Goal: Information Seeking & Learning: Learn about a topic

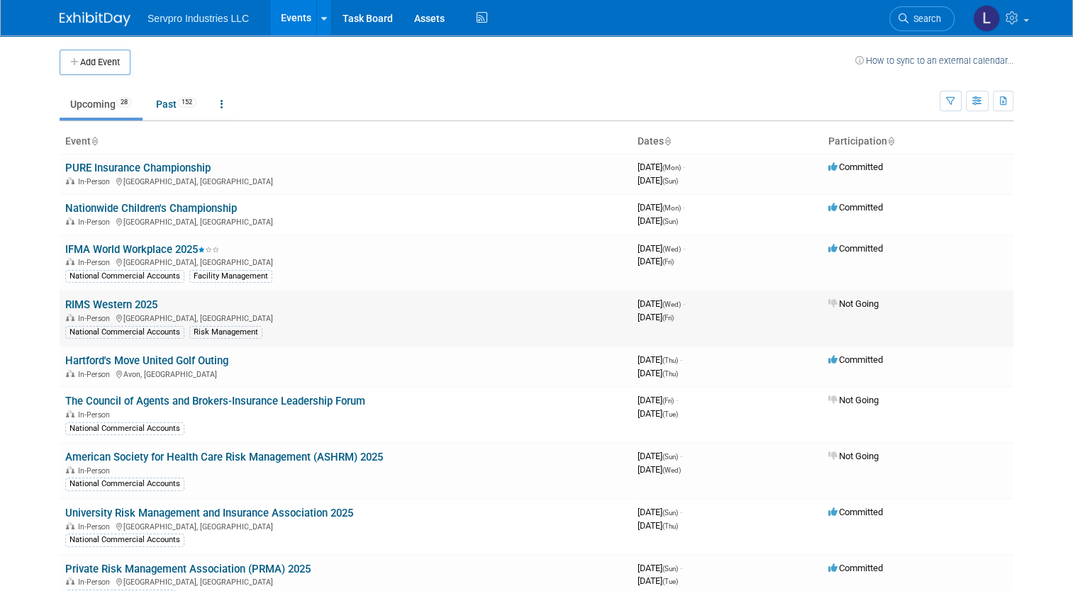
click at [147, 304] on link "RIMS Western 2025" at bounding box center [111, 305] width 92 height 13
click at [110, 169] on link "PURE Insurance Championship" at bounding box center [137, 168] width 145 height 13
click at [177, 167] on link "PURE Insurance Championship" at bounding box center [137, 168] width 145 height 13
click at [202, 206] on link "Nationwide Children's Championship" at bounding box center [151, 208] width 172 height 13
drag, startPoint x: 1069, startPoint y: 148, endPoint x: 1071, endPoint y: 201, distance: 53.2
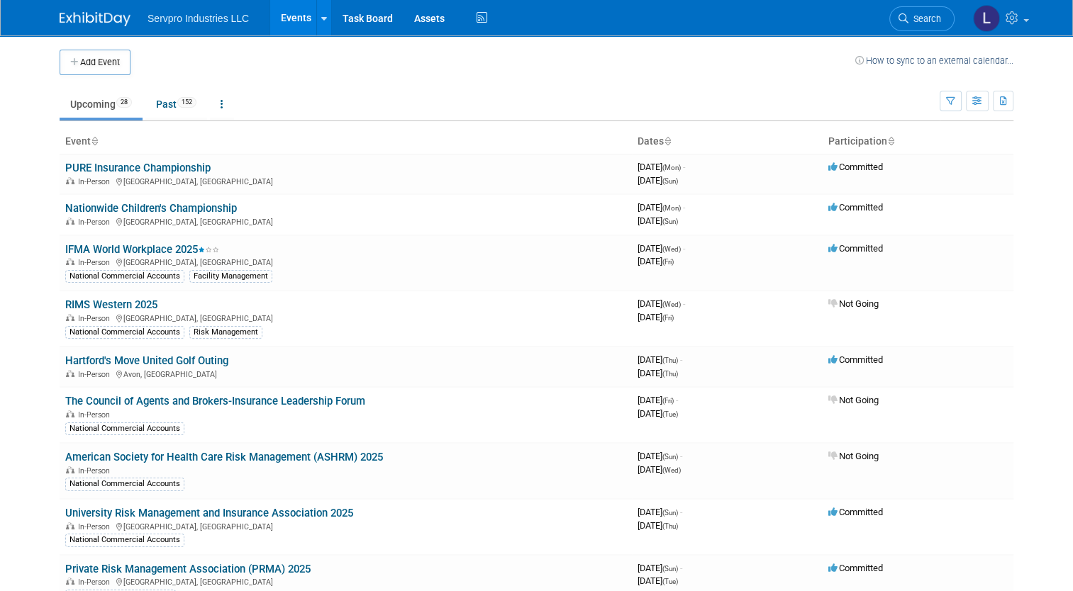
click at [1071, 201] on body "Servpro Industries LLC Events Add Event Bulk Upload Events Shareable Event Boar…" at bounding box center [536, 295] width 1073 height 591
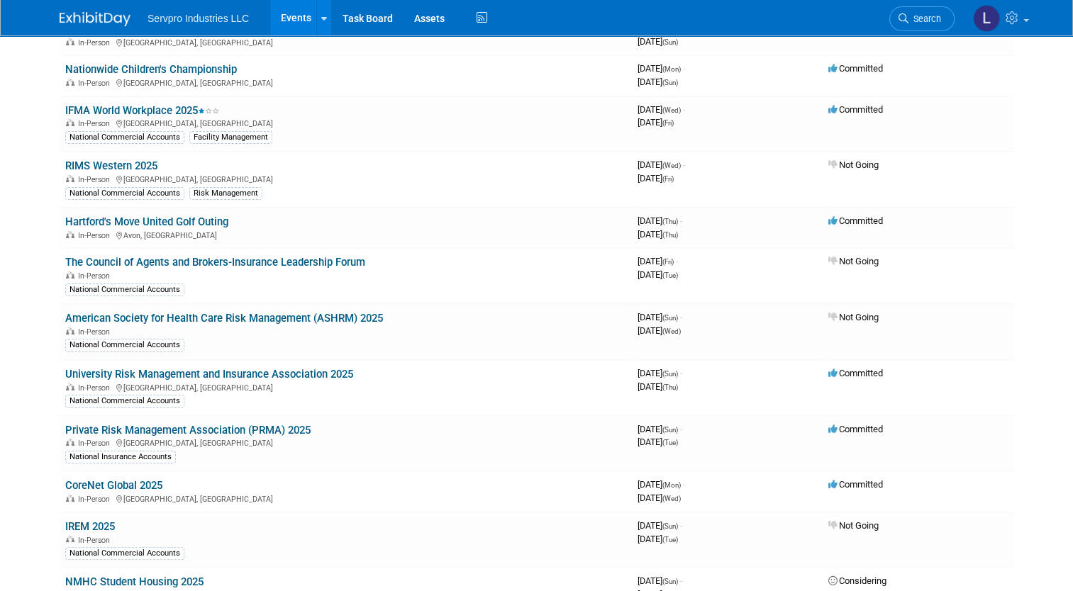
scroll to position [135, 0]
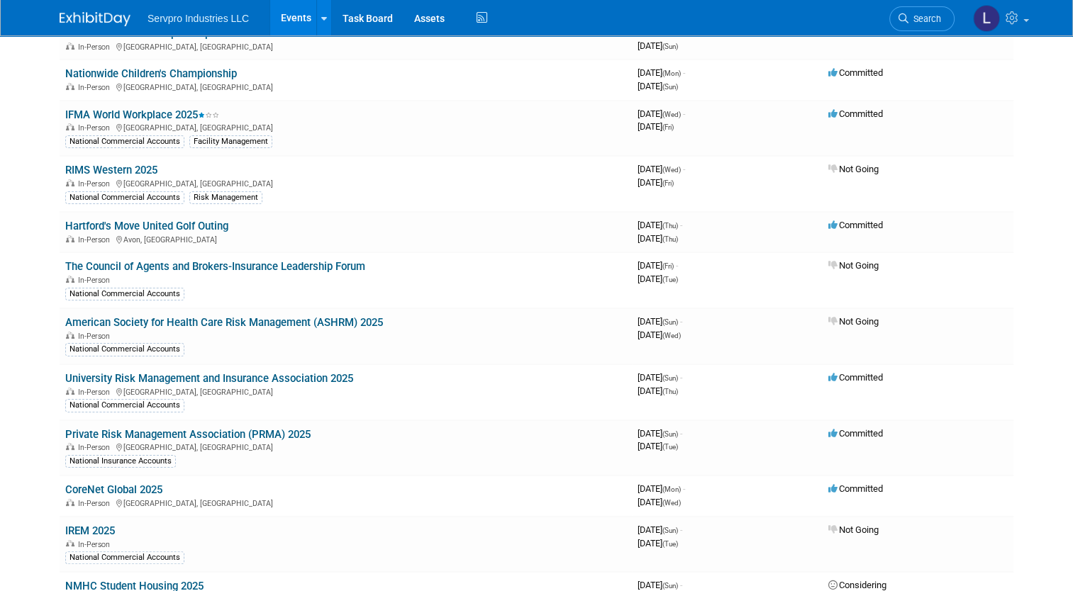
drag, startPoint x: -1, startPoint y: 279, endPoint x: 272, endPoint y: 267, distance: 273.3
click at [272, 267] on link "The Council of Agents and Brokers-Insurance Leadership Forum" at bounding box center [215, 266] width 300 height 13
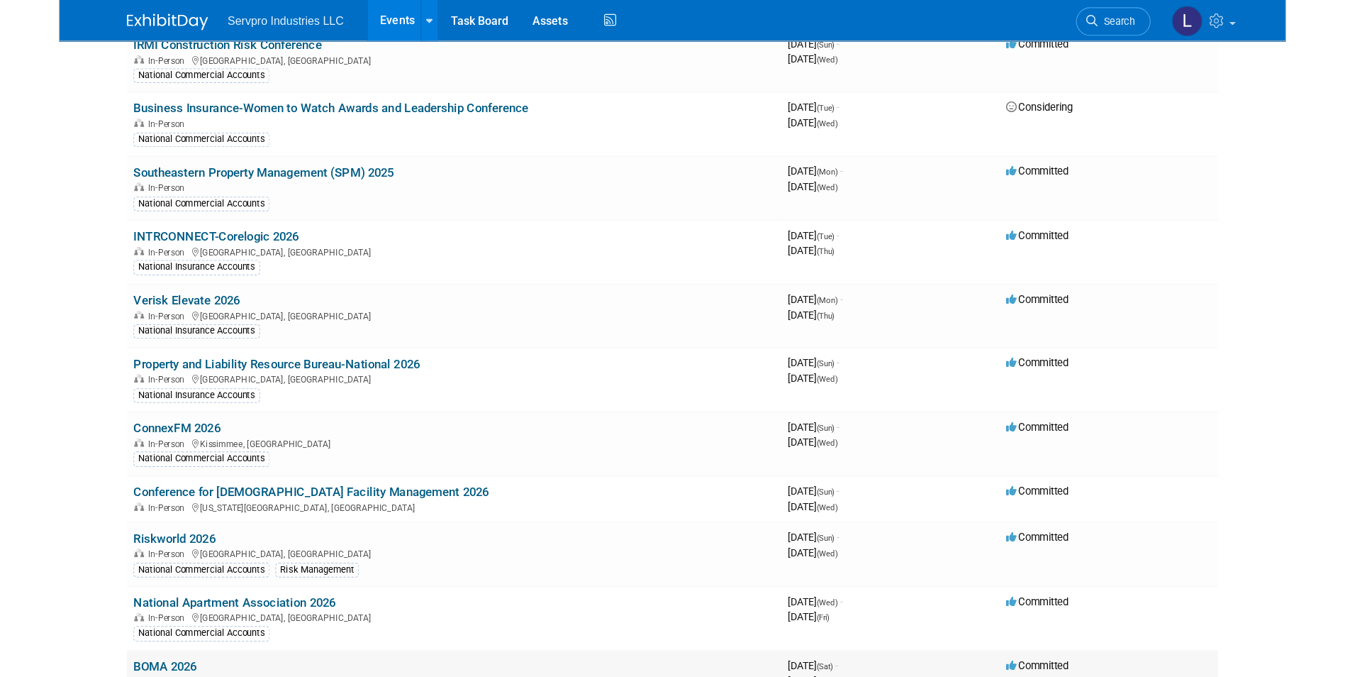
scroll to position [947, 0]
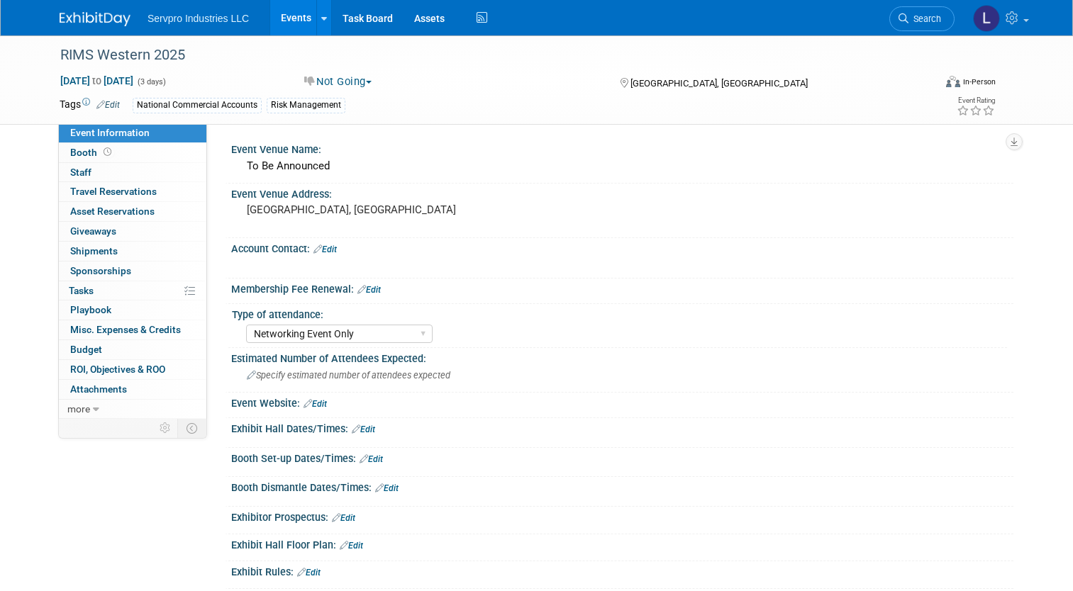
select select "Networking Event Only"
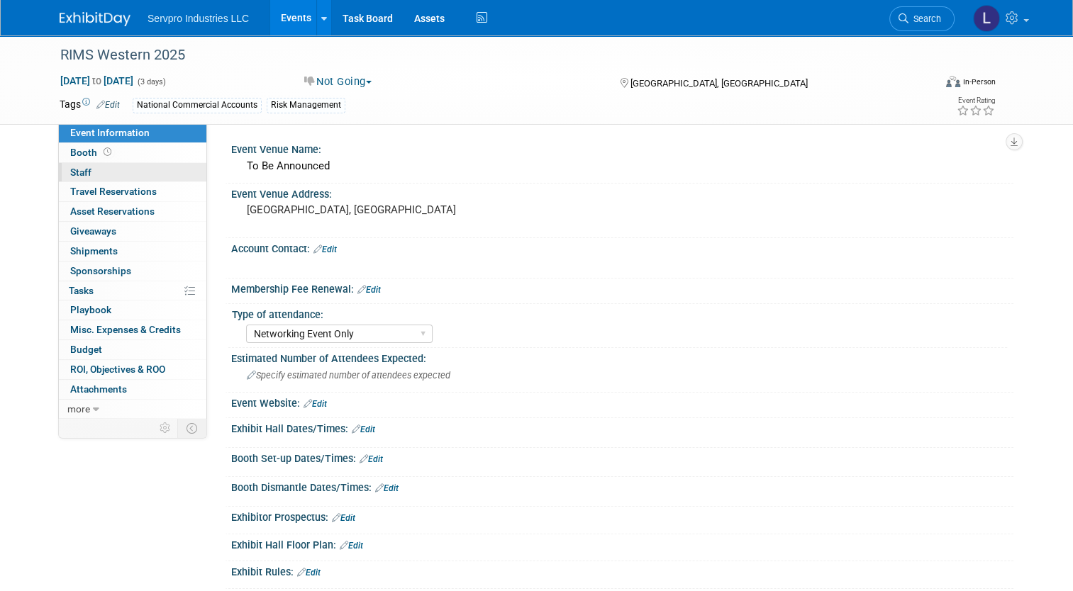
click at [106, 172] on link "0 Staff 0" at bounding box center [133, 172] width 148 height 19
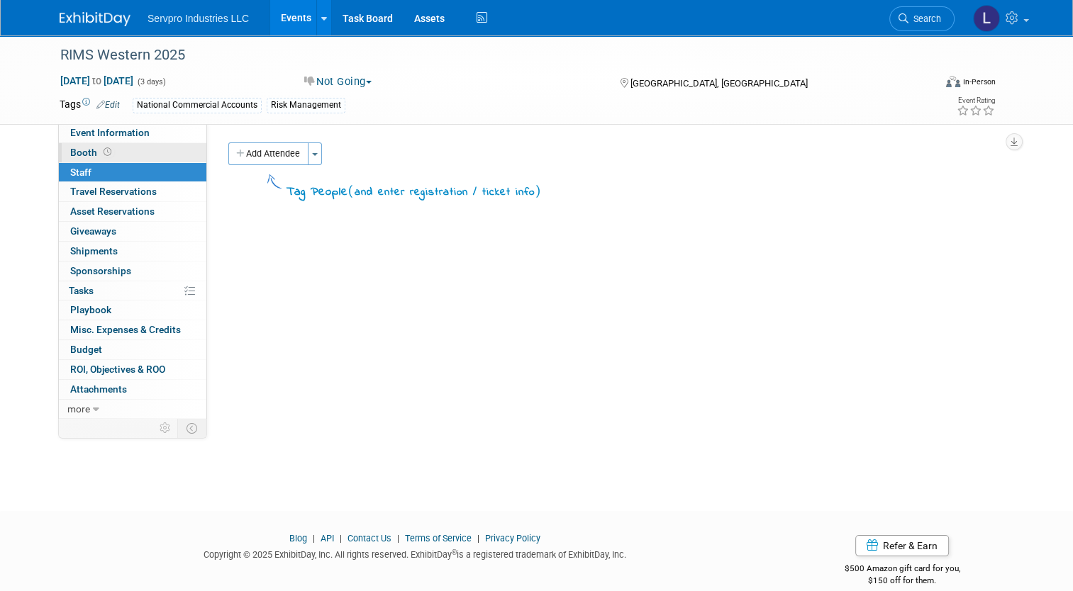
click at [96, 145] on link "Booth" at bounding box center [133, 152] width 148 height 19
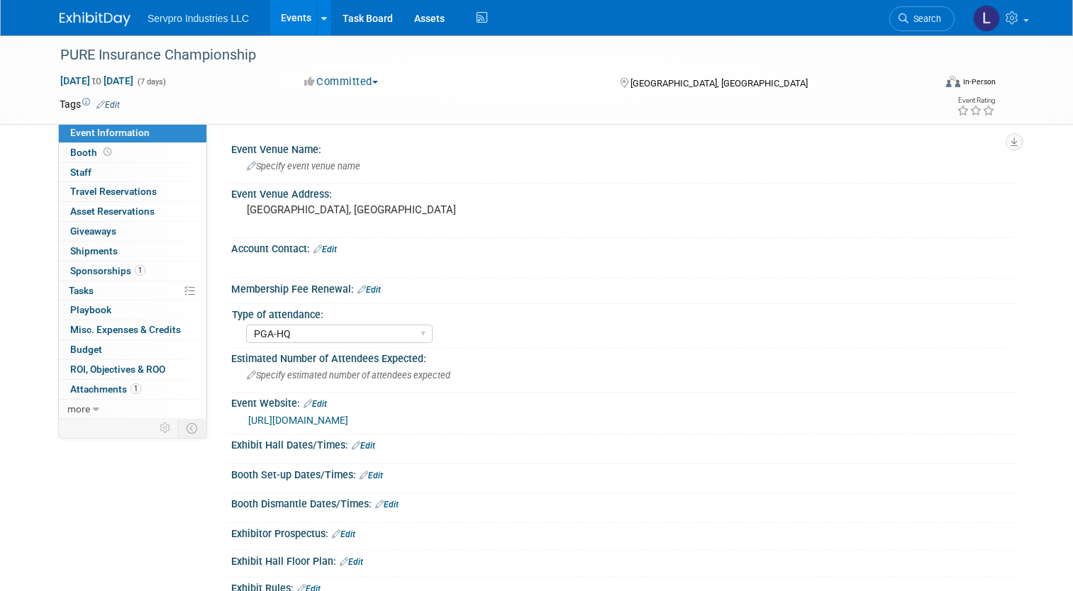
select select "PGA-HQ"
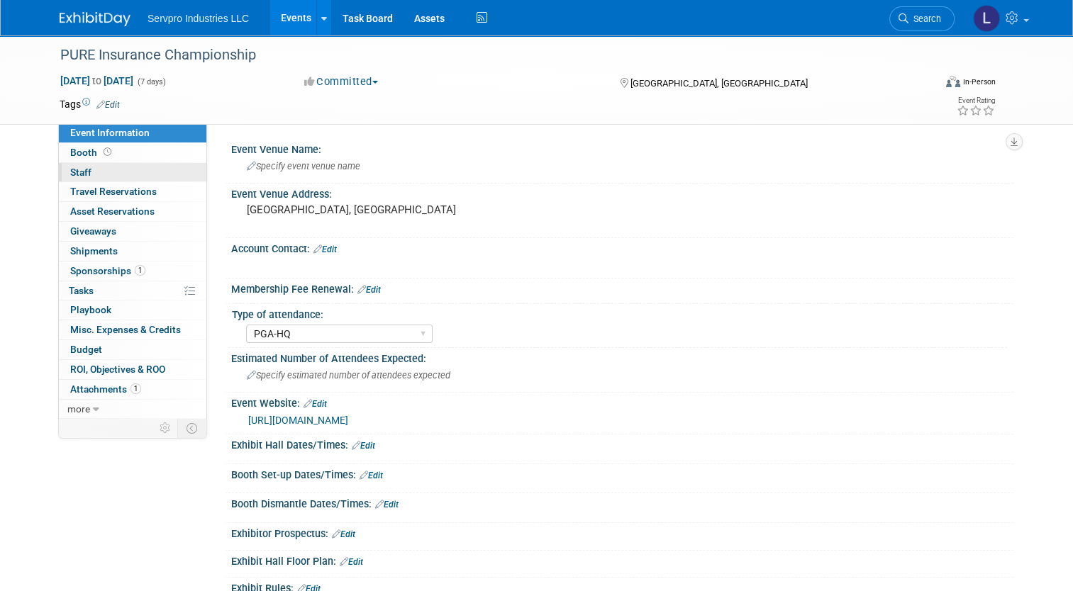
click at [139, 174] on link "0 Staff 0" at bounding box center [133, 172] width 148 height 19
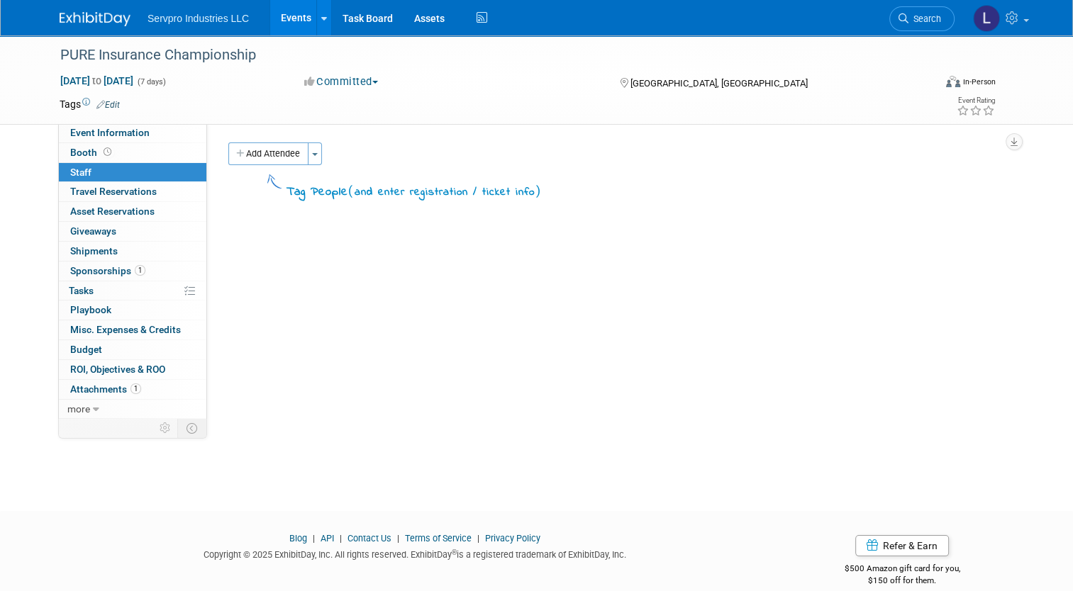
click at [132, 163] on link "0 Staff 0" at bounding box center [133, 172] width 148 height 19
click at [136, 140] on link "Event Information" at bounding box center [133, 132] width 148 height 19
select select "PGA-HQ"
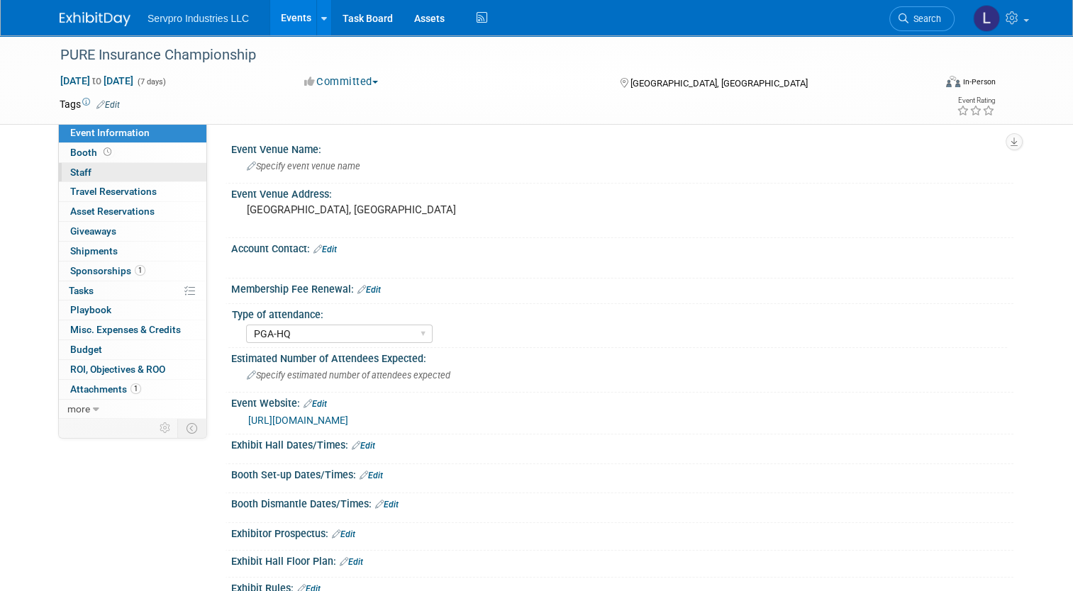
click at [136, 164] on link "0 Staff 0" at bounding box center [133, 172] width 148 height 19
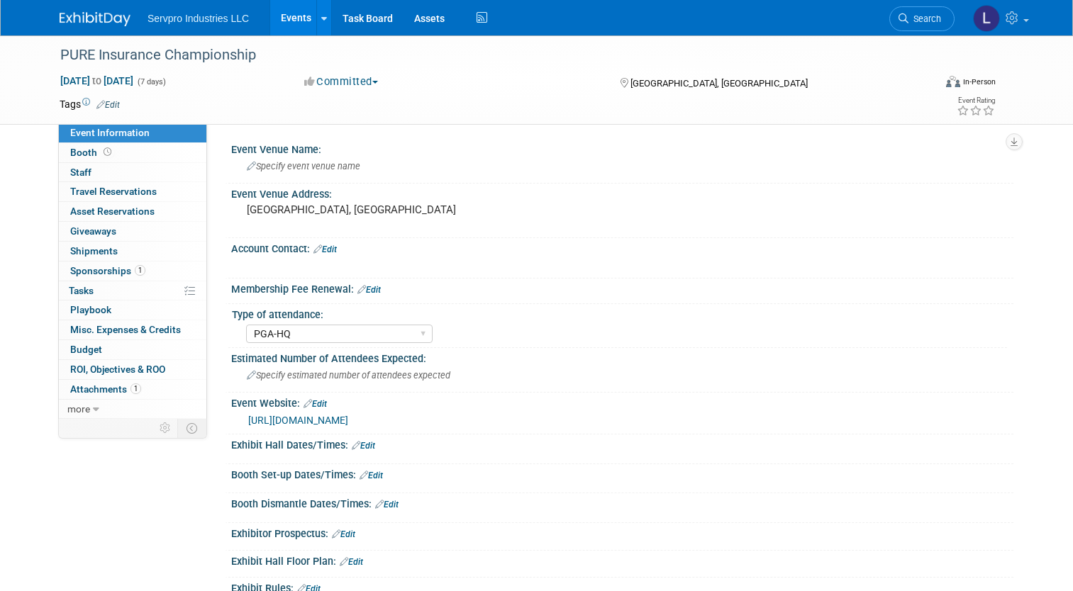
select select "PGA-HQ"
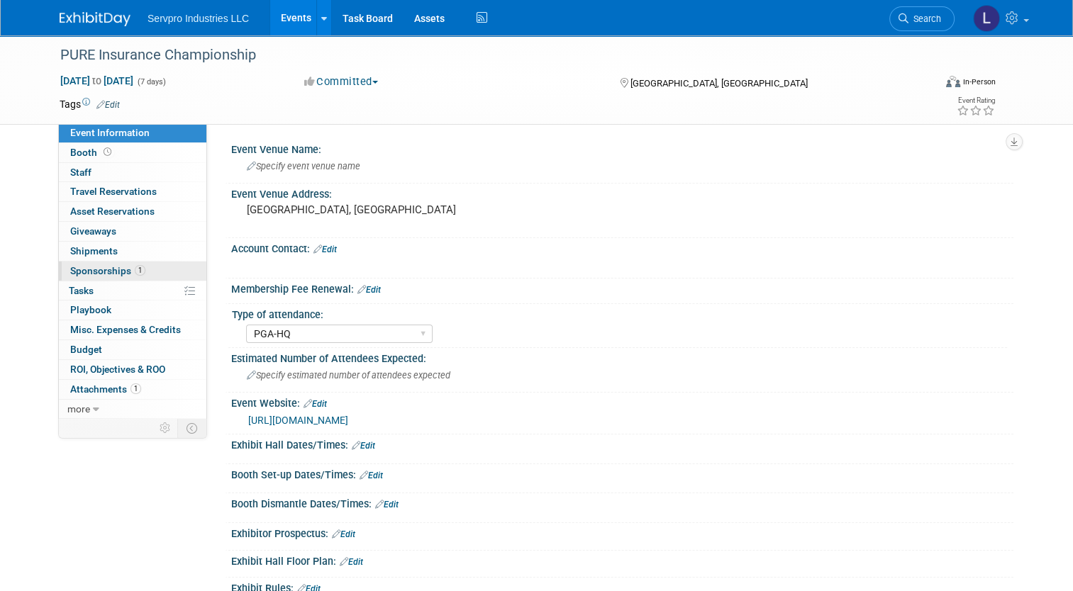
click at [113, 269] on span "Sponsorships 1" at bounding box center [107, 270] width 75 height 11
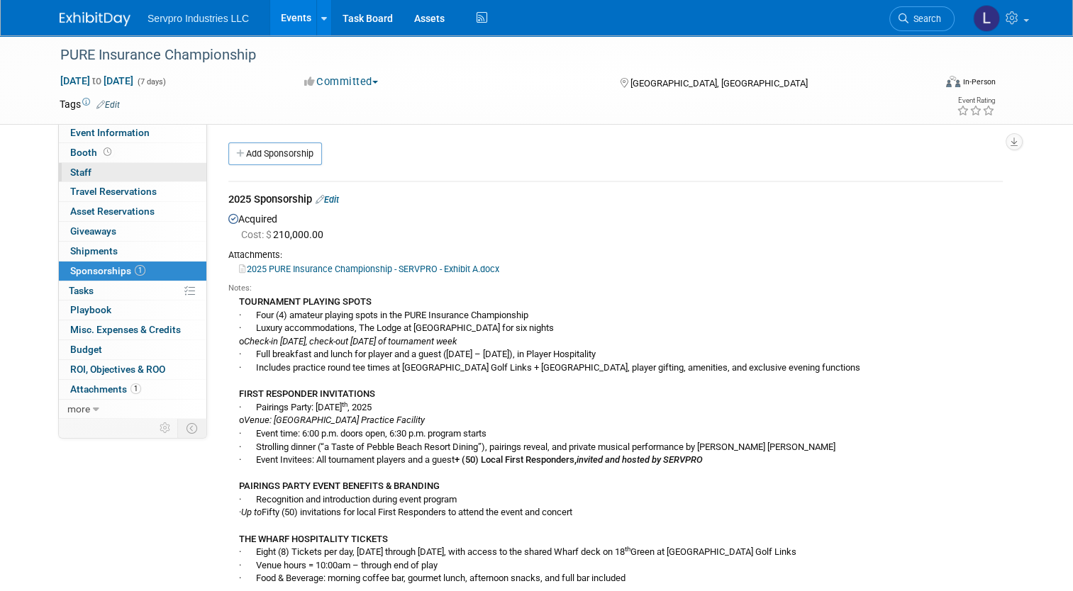
click at [99, 167] on link "0 Staff 0" at bounding box center [133, 172] width 148 height 19
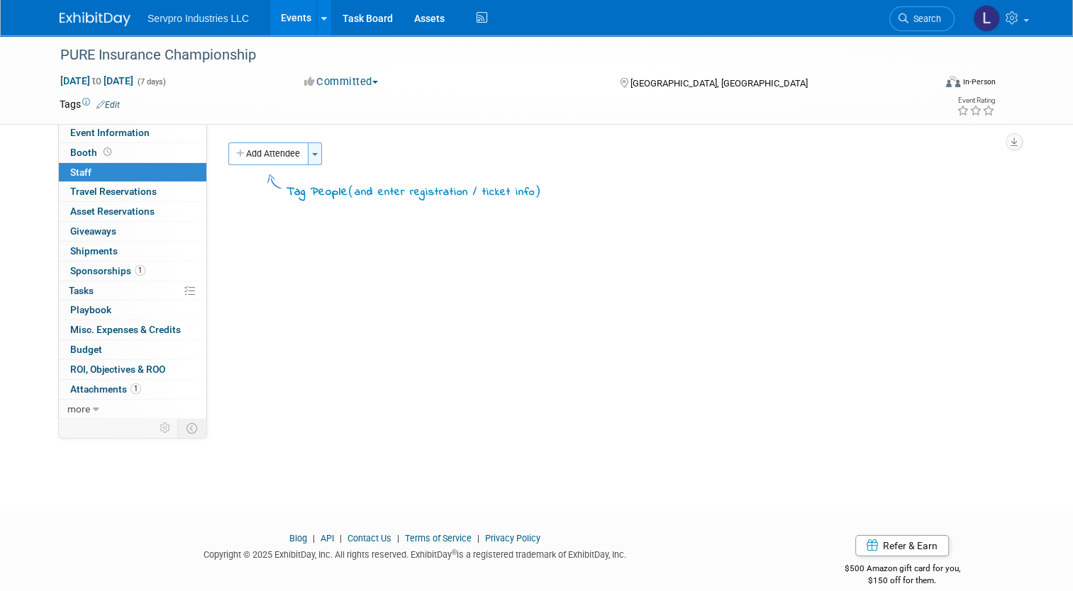
click at [312, 157] on button "Toggle Dropdown" at bounding box center [315, 154] width 14 height 23
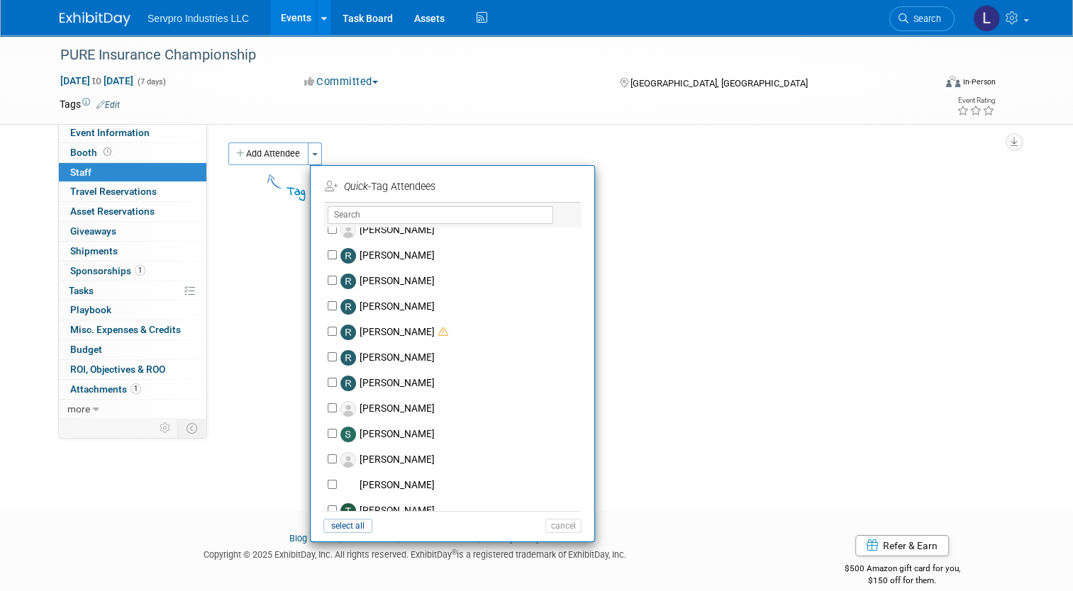
scroll to position [1762, 0]
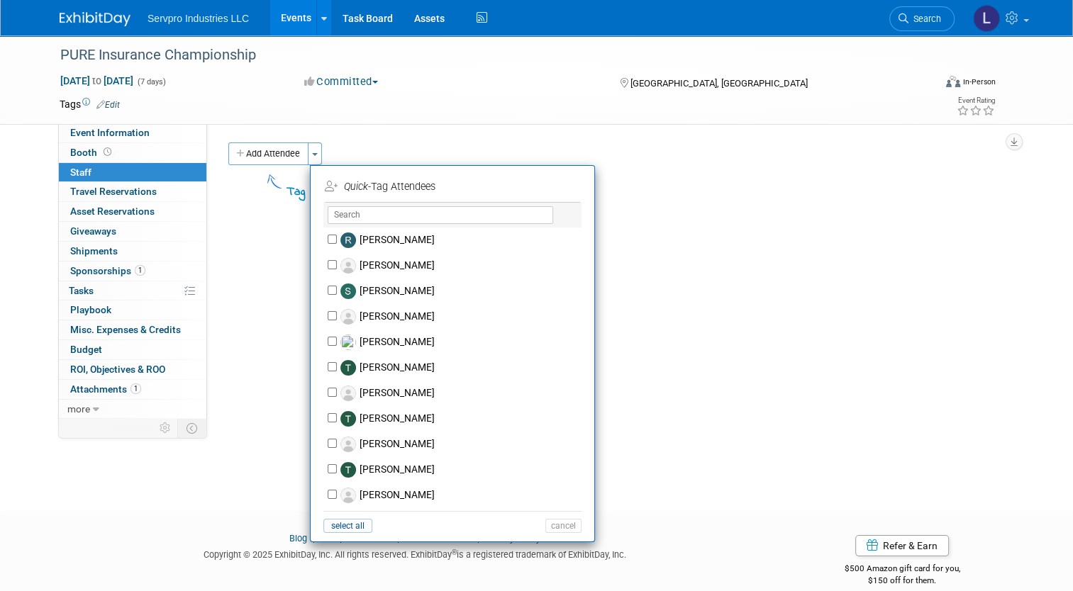
click at [233, 226] on div "Event Venue Name: Specify event venue name Event Venue Address: Pebble Beach, C…" at bounding box center [610, 270] width 806 height 294
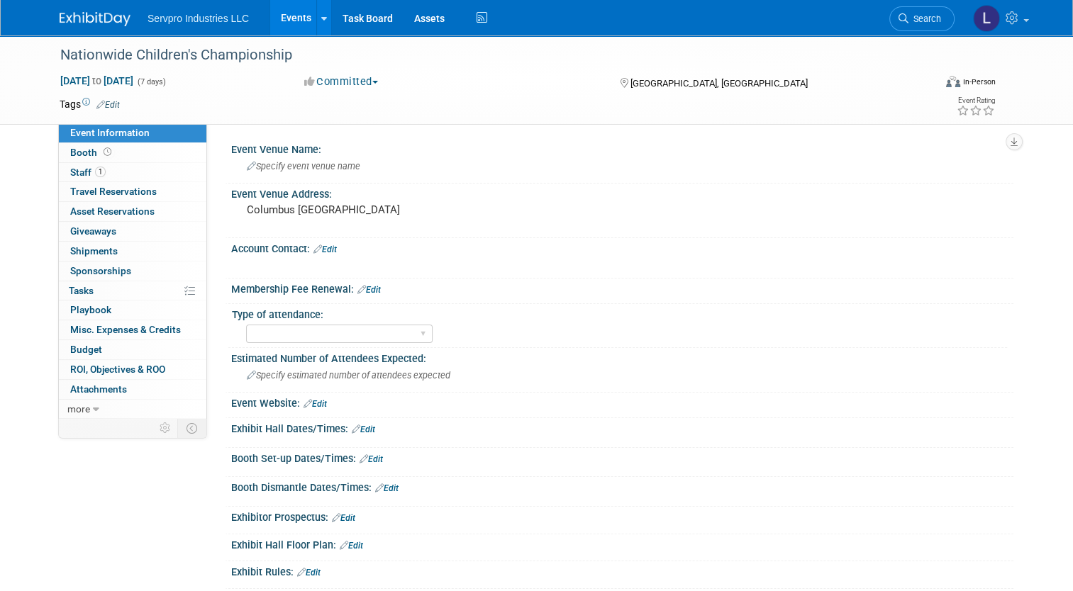
drag, startPoint x: 0, startPoint y: 0, endPoint x: 15, endPoint y: 197, distance: 197.7
click at [15, 197] on div "Nationwide Children's Championship Sep 15, 2025 to Sep 21, 2025 (7 days) Sep 15…" at bounding box center [536, 449] width 1073 height 828
click at [70, 174] on span "Staff 1" at bounding box center [87, 172] width 35 height 11
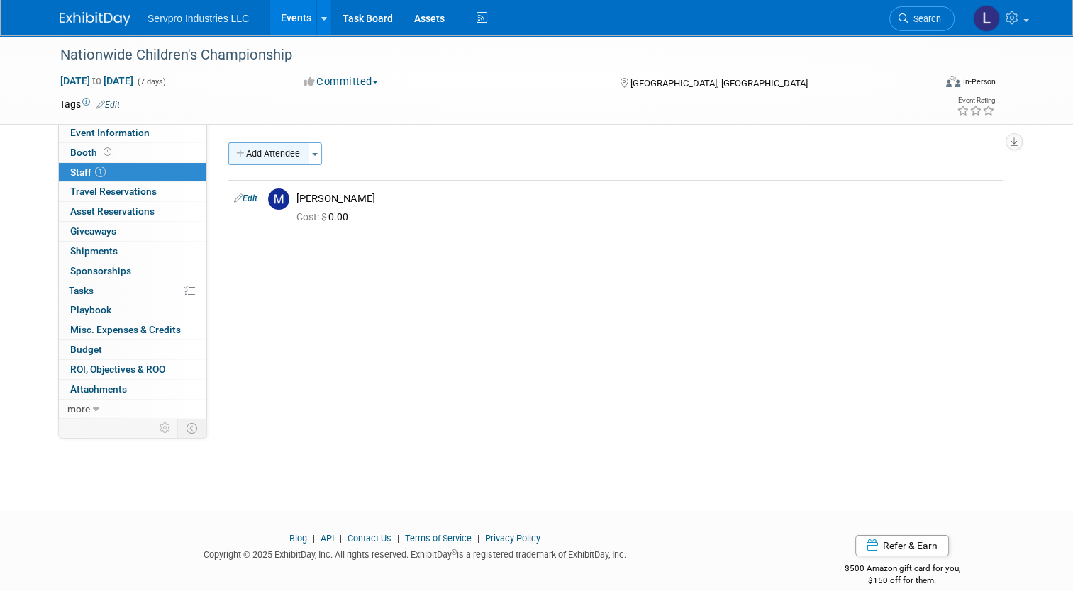
click at [252, 153] on button "Add Attendee" at bounding box center [268, 154] width 80 height 23
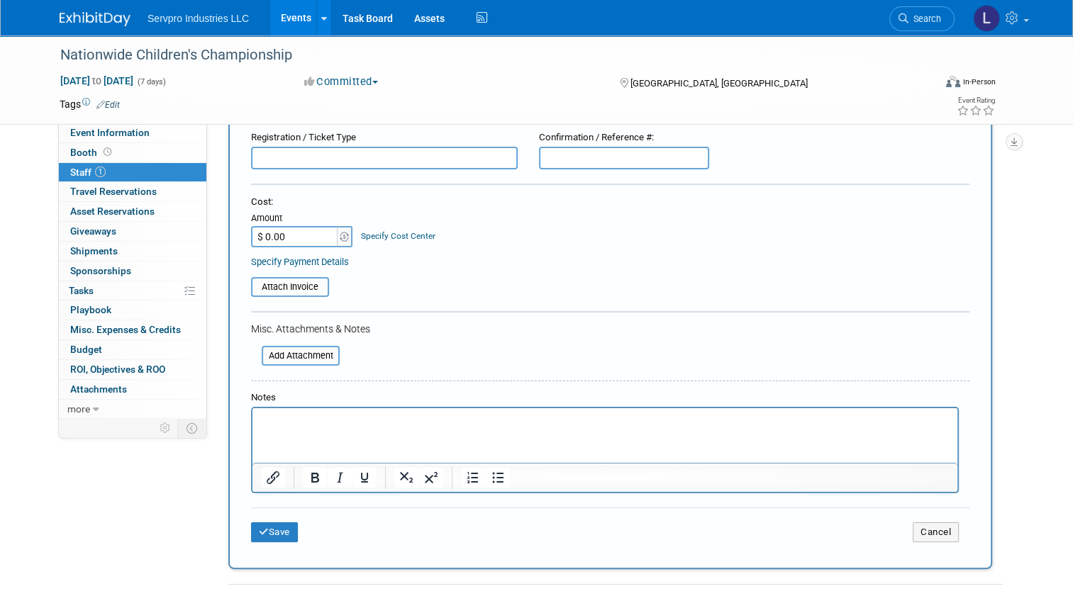
scroll to position [130, 0]
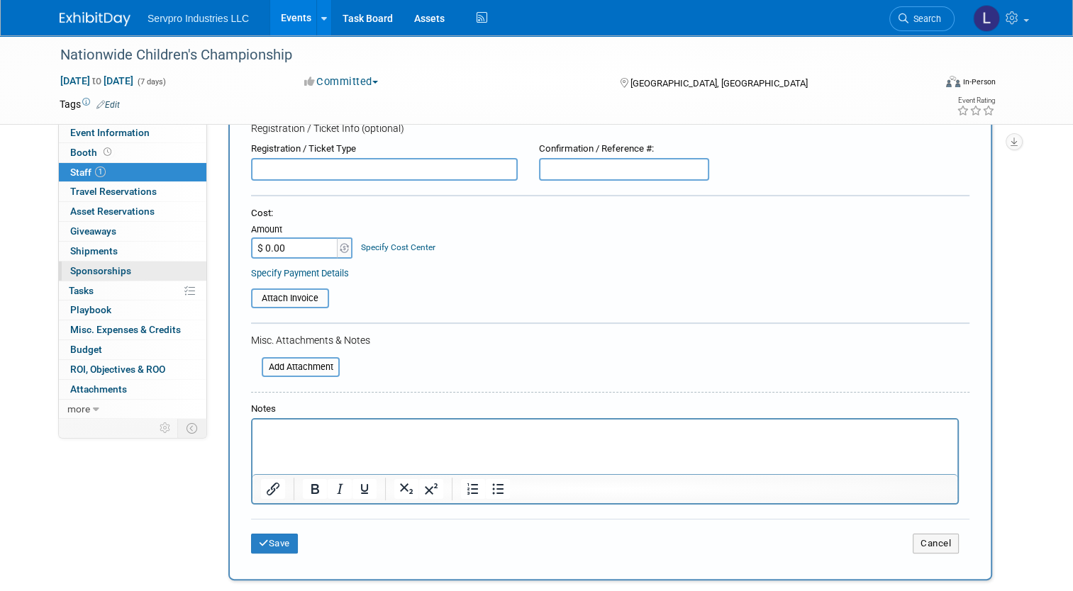
click at [153, 265] on link "0 Sponsorships 0" at bounding box center [133, 271] width 148 height 19
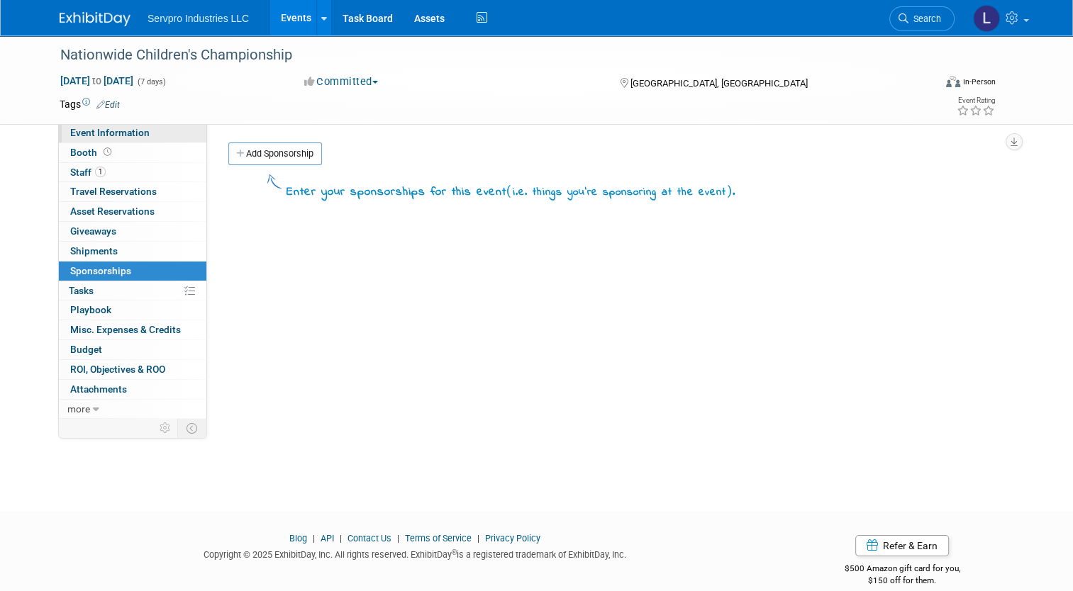
click at [125, 135] on span "Event Information" at bounding box center [109, 132] width 79 height 11
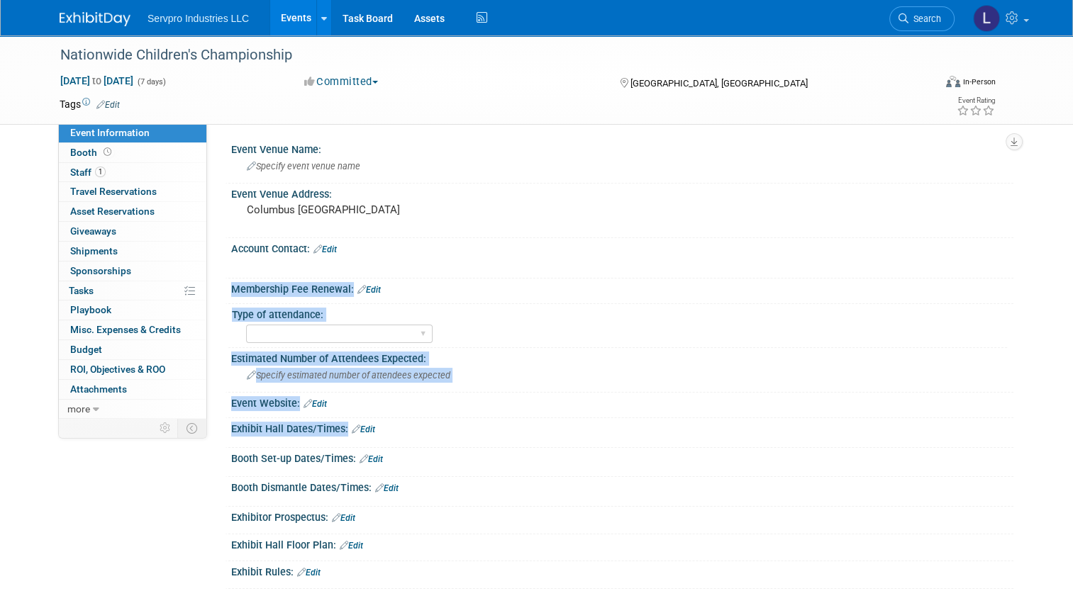
drag, startPoint x: 334, startPoint y: 250, endPoint x: 428, endPoint y: 438, distance: 210.9
click at [428, 438] on div "Event Venue Name: Specify event venue name Event Venue Address: Columbus OH Acc…" at bounding box center [615, 487] width 774 height 696
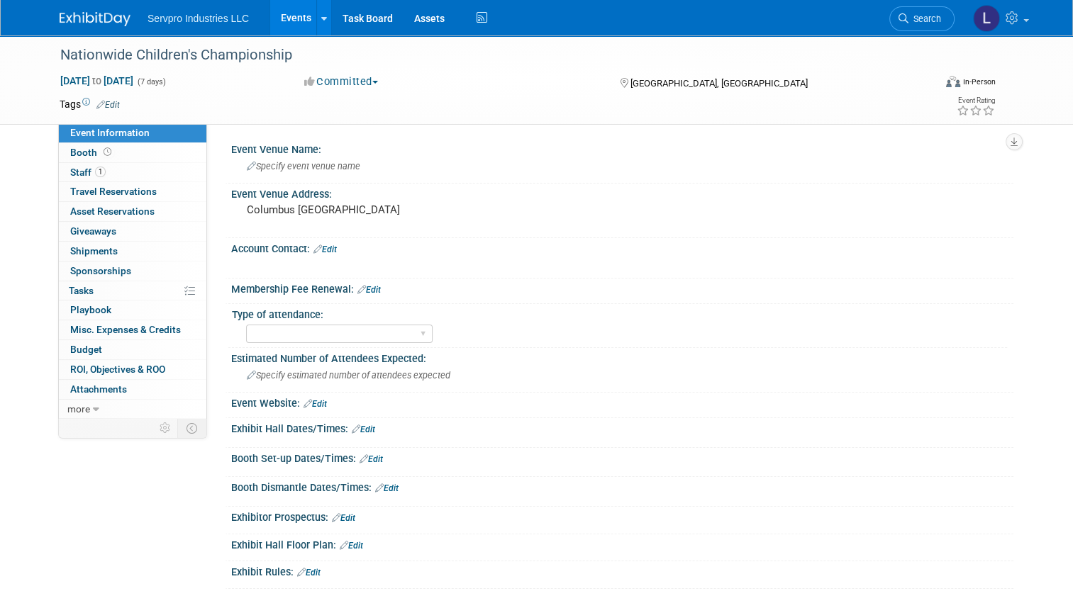
drag, startPoint x: 428, startPoint y: 438, endPoint x: 477, endPoint y: 473, distance: 59.4
click at [477, 473] on div "Booth Set-up Dates/Times: Edit Save Changes Cancel" at bounding box center [619, 463] width 789 height 30
click at [119, 160] on link "Booth" at bounding box center [133, 152] width 148 height 19
